Goal: Information Seeking & Learning: Compare options

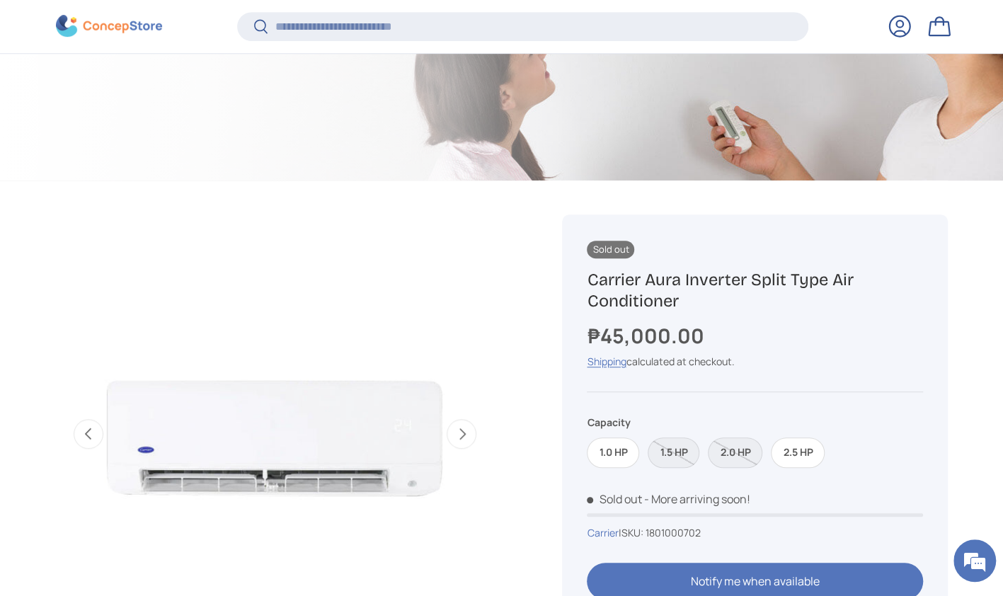
scroll to position [421, 0]
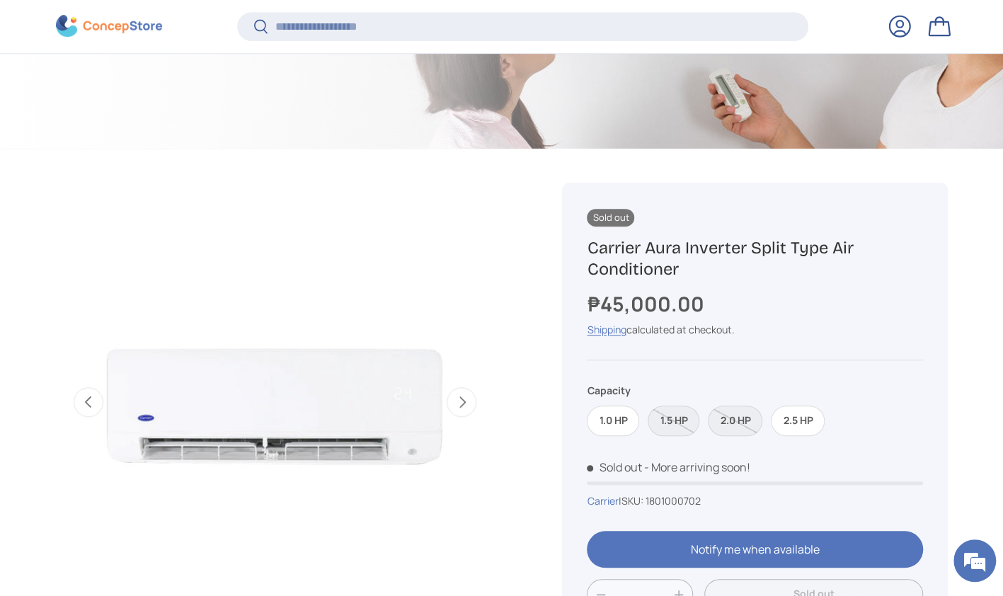
click at [623, 418] on label "1.0 HP" at bounding box center [613, 421] width 52 height 30
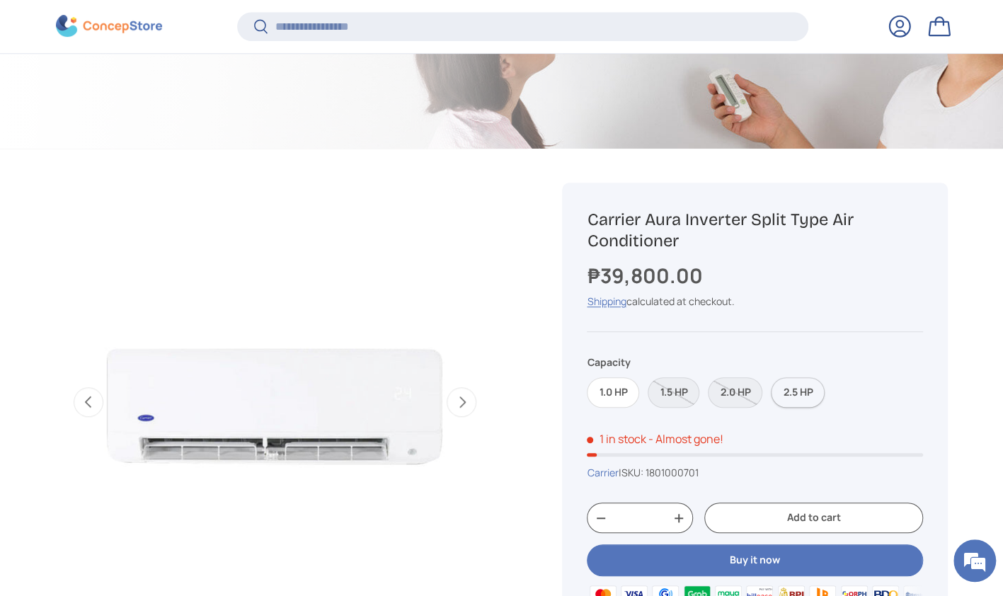
click at [800, 391] on label "2.5 HP" at bounding box center [798, 392] width 54 height 30
click at [605, 403] on label "1.0 HP" at bounding box center [613, 392] width 52 height 30
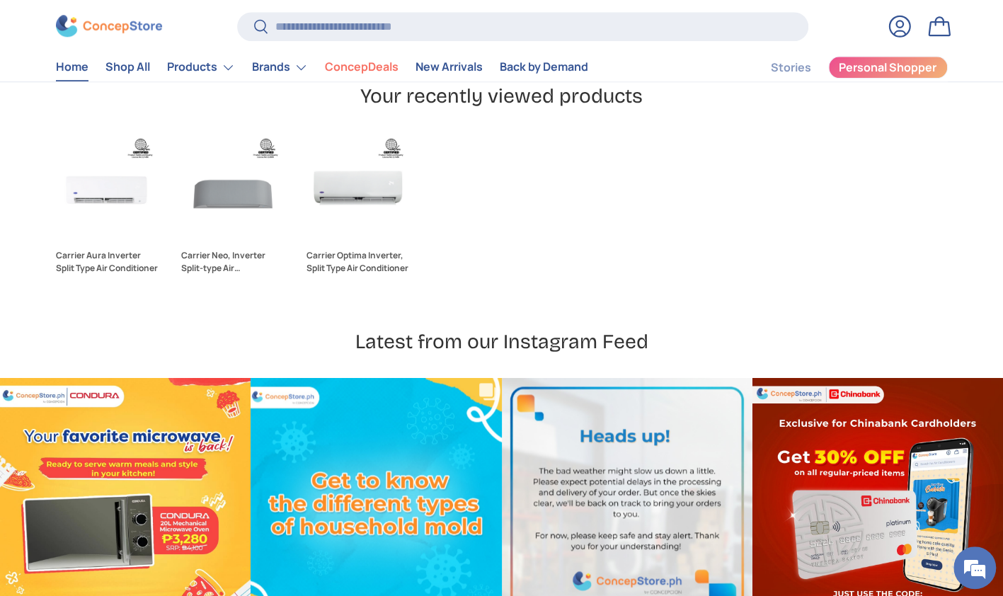
scroll to position [3740, 0]
